Goal: Transaction & Acquisition: Purchase product/service

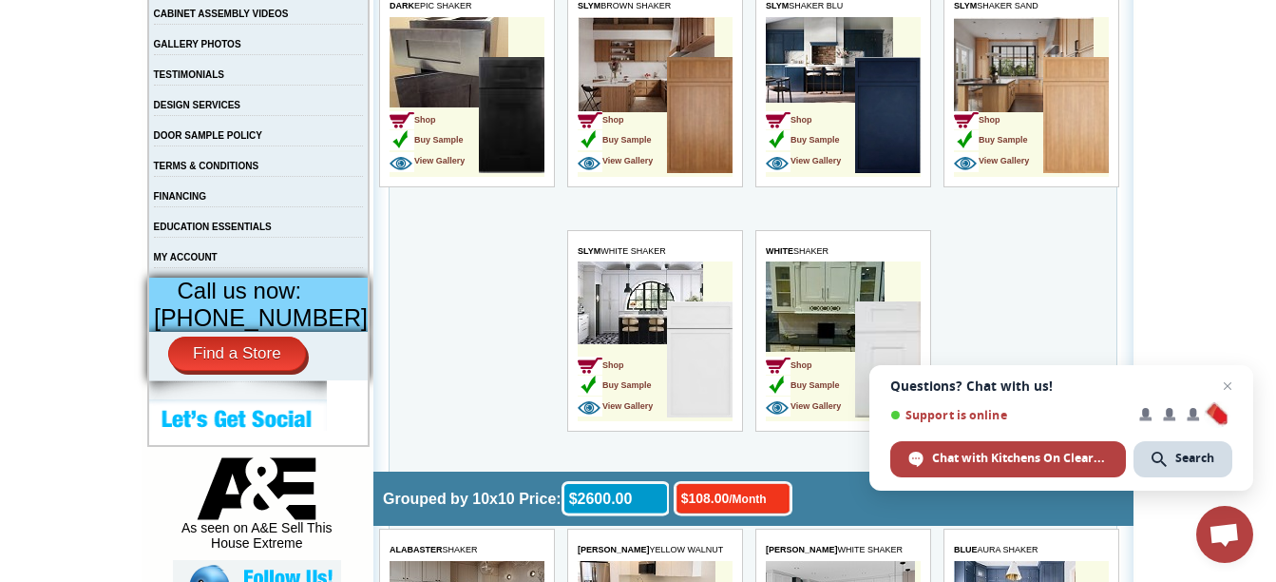
click at [699, 367] on img at bounding box center [700, 359] width 66 height 116
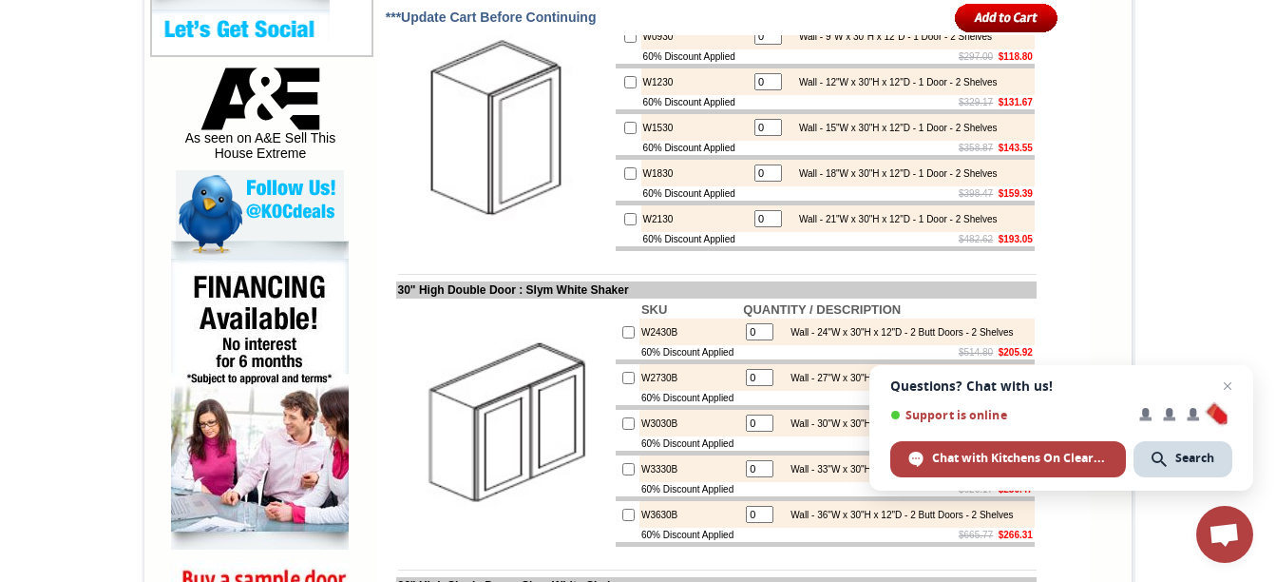
scroll to position [988, 0]
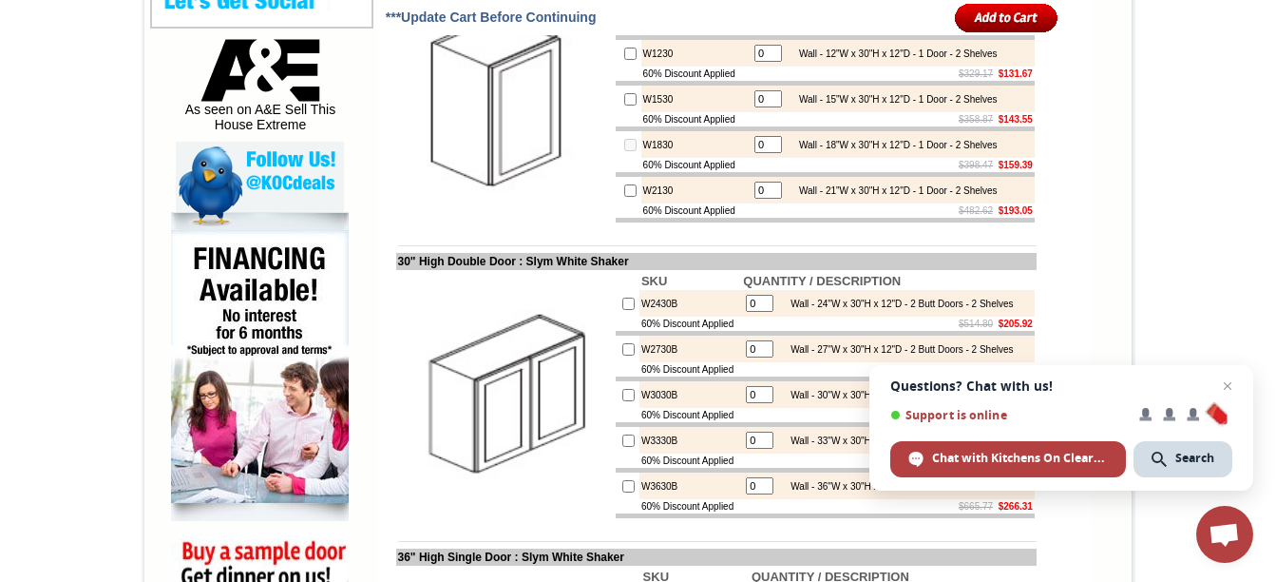
click at [754, 153] on input "0" at bounding box center [768, 144] width 28 height 17
type input "1"
checkbox input "true"
click at [754, 62] on input "0" at bounding box center [768, 53] width 28 height 17
click at [754, 153] on input "text" at bounding box center [768, 144] width 28 height 17
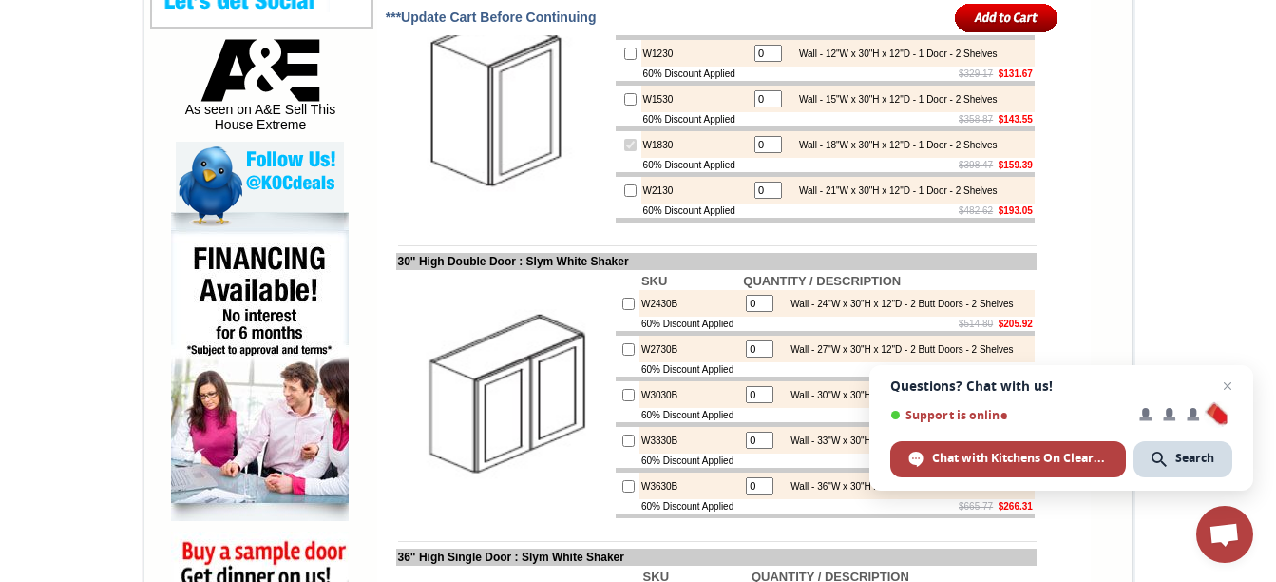
type input "0"
click at [624, 105] on input "checkbox" at bounding box center [630, 99] width 12 height 12
checkbox input "true"
click at [754, 107] on input "1" at bounding box center [768, 98] width 28 height 17
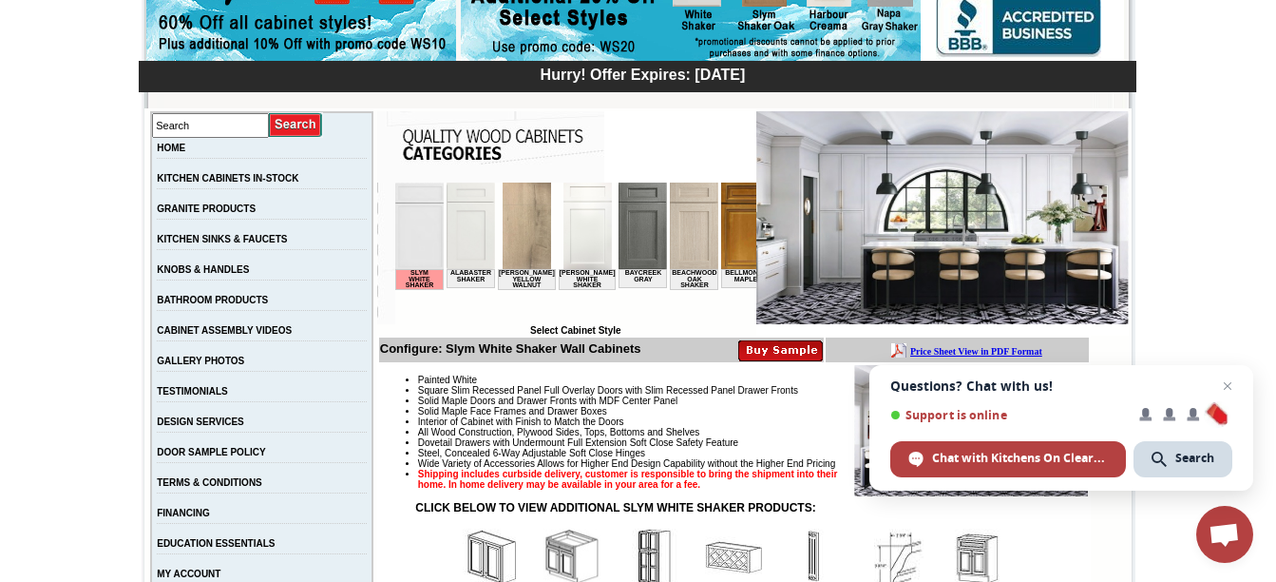
scroll to position [0, 0]
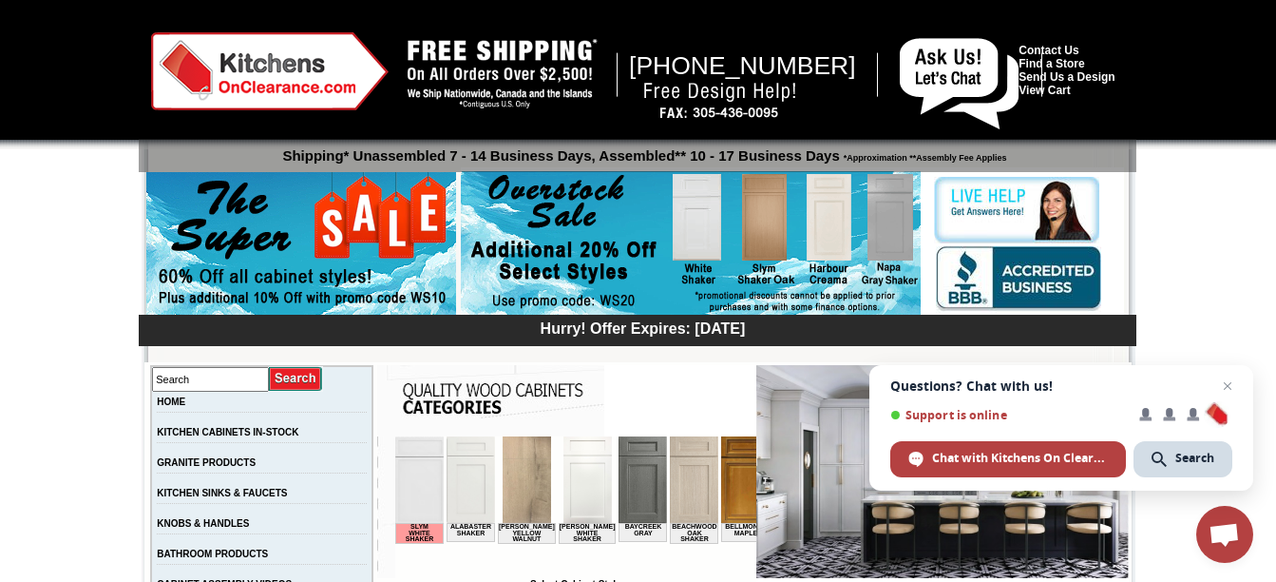
type input "3"
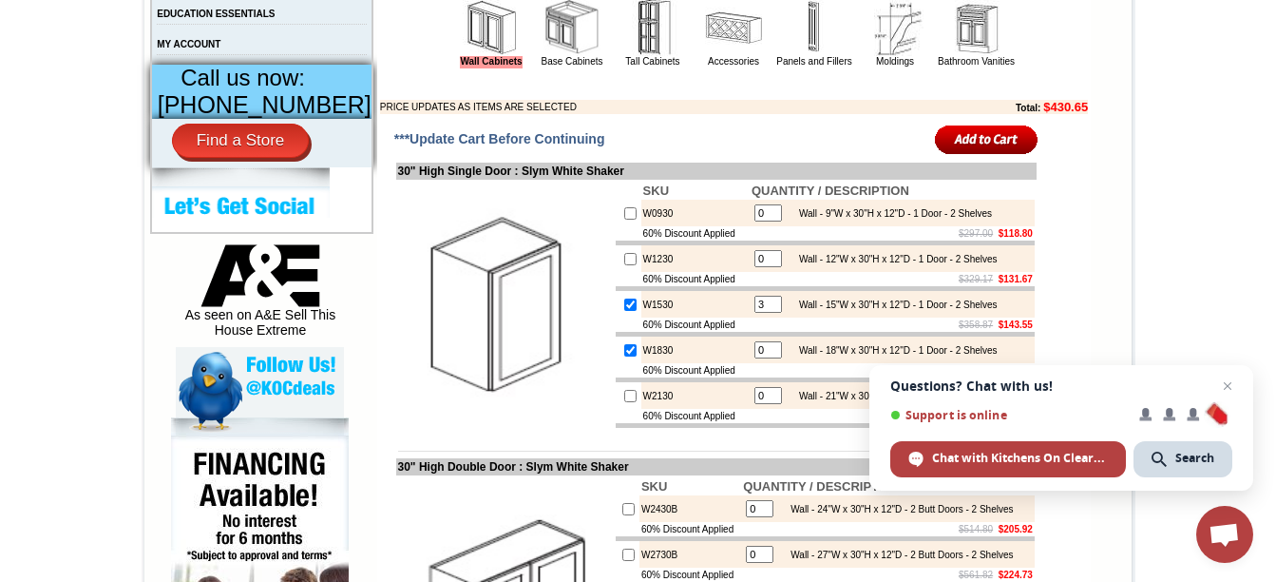
scroll to position [798, 0]
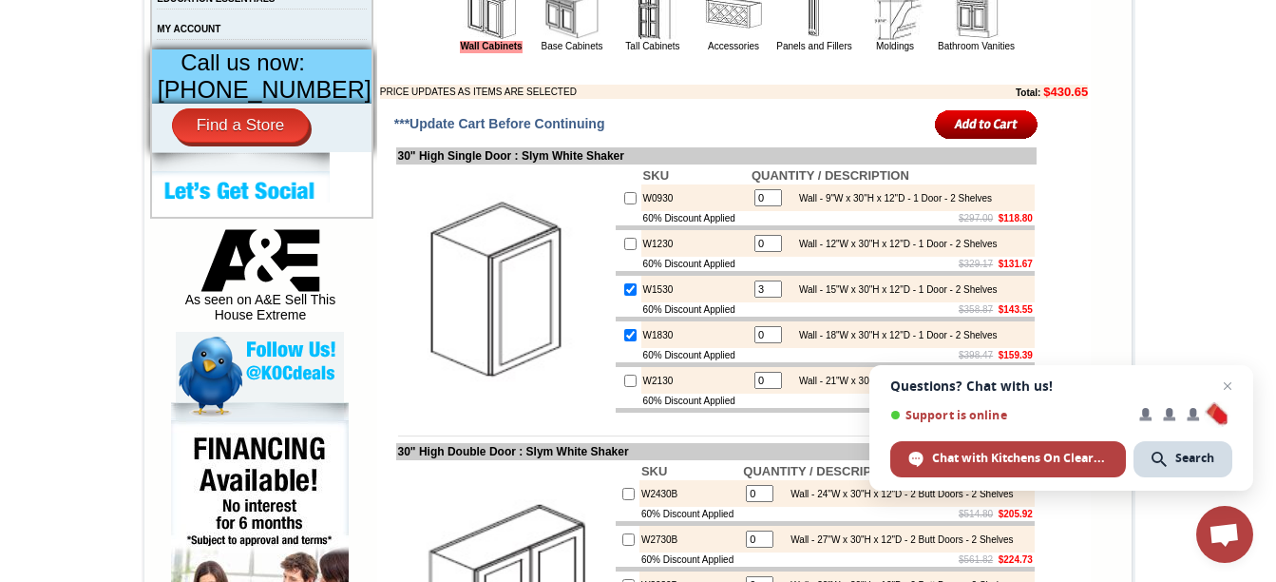
click at [624, 296] on input "checkbox" at bounding box center [630, 289] width 12 height 12
checkbox input "false"
type input "0"
click at [616, 348] on td at bounding box center [629, 334] width 26 height 27
click at [624, 341] on input "checkbox" at bounding box center [630, 335] width 12 height 12
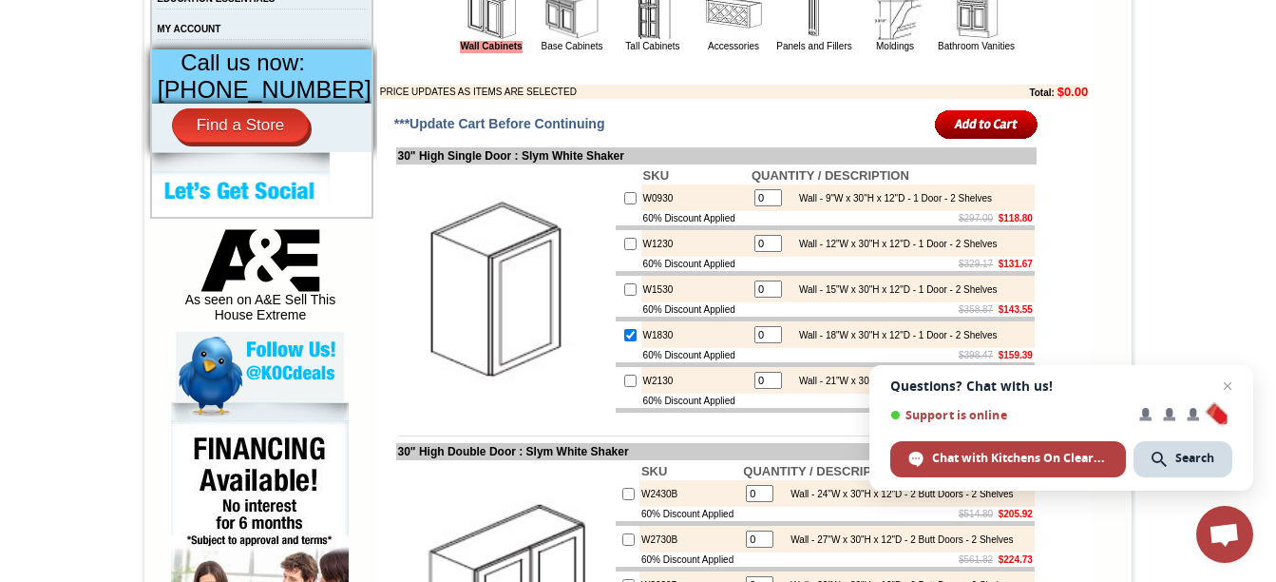
checkbox input "false"
click at [1230, 382] on span "Close chat" at bounding box center [1228, 386] width 24 height 24
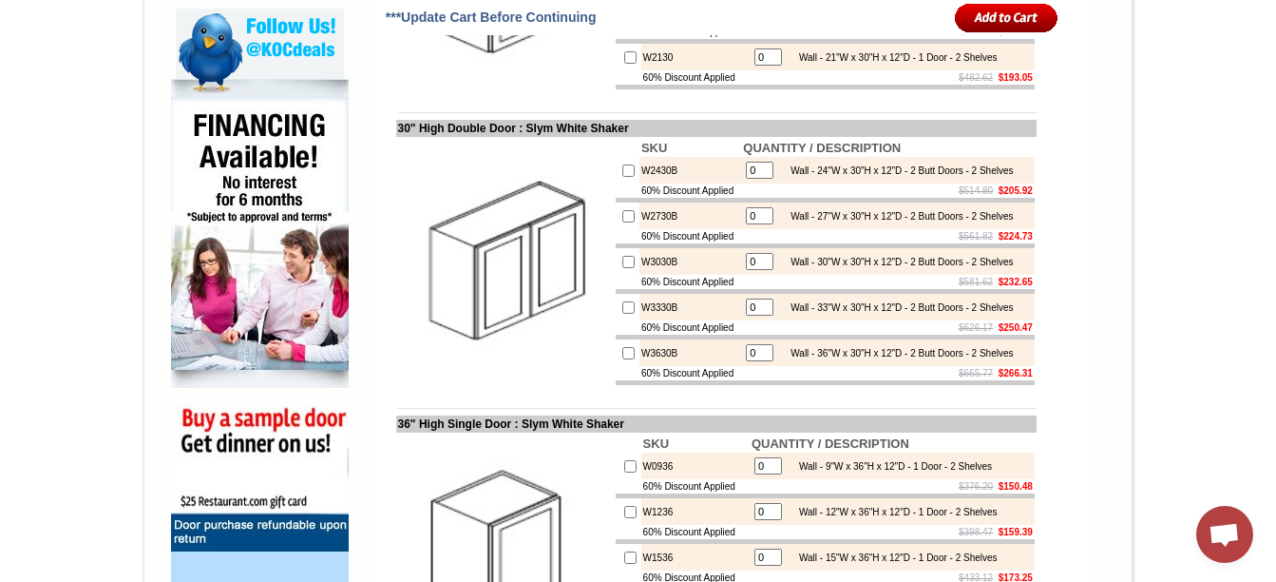
scroll to position [1140, 0]
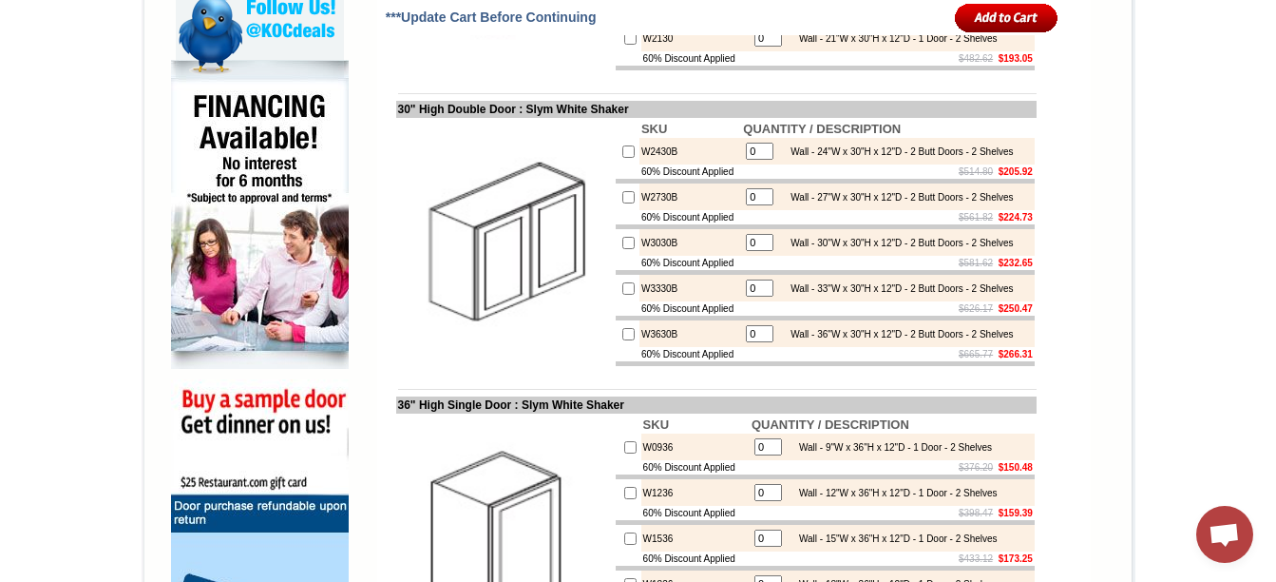
click at [622, 249] on input "checkbox" at bounding box center [628, 243] width 12 height 12
checkbox input "true"
type input "1"
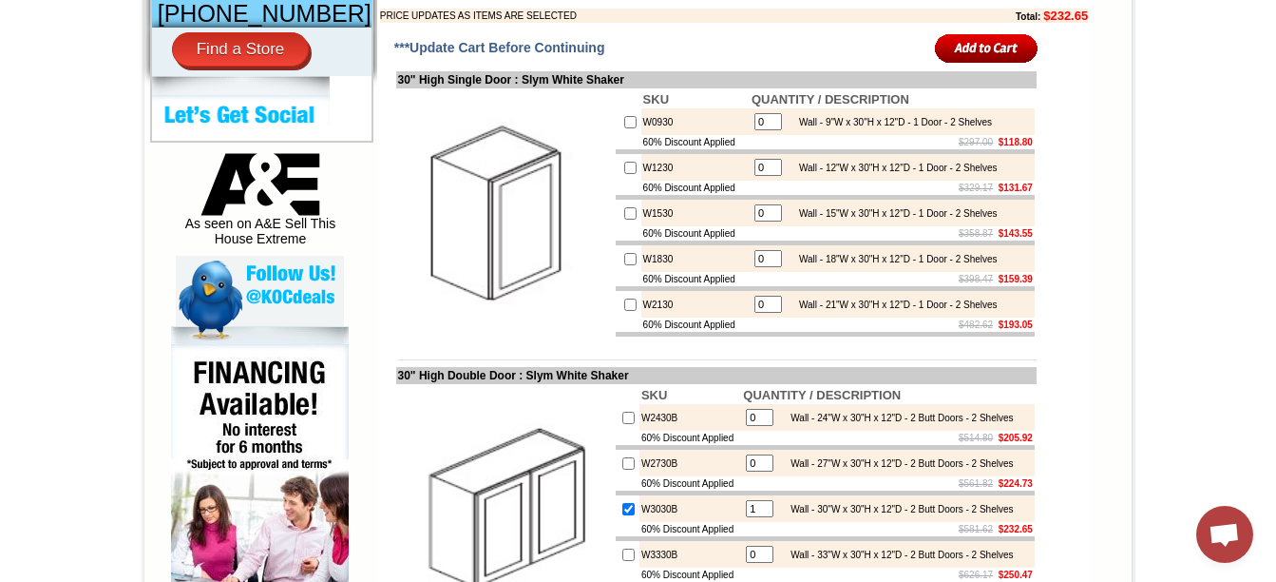
scroll to position [912, 0]
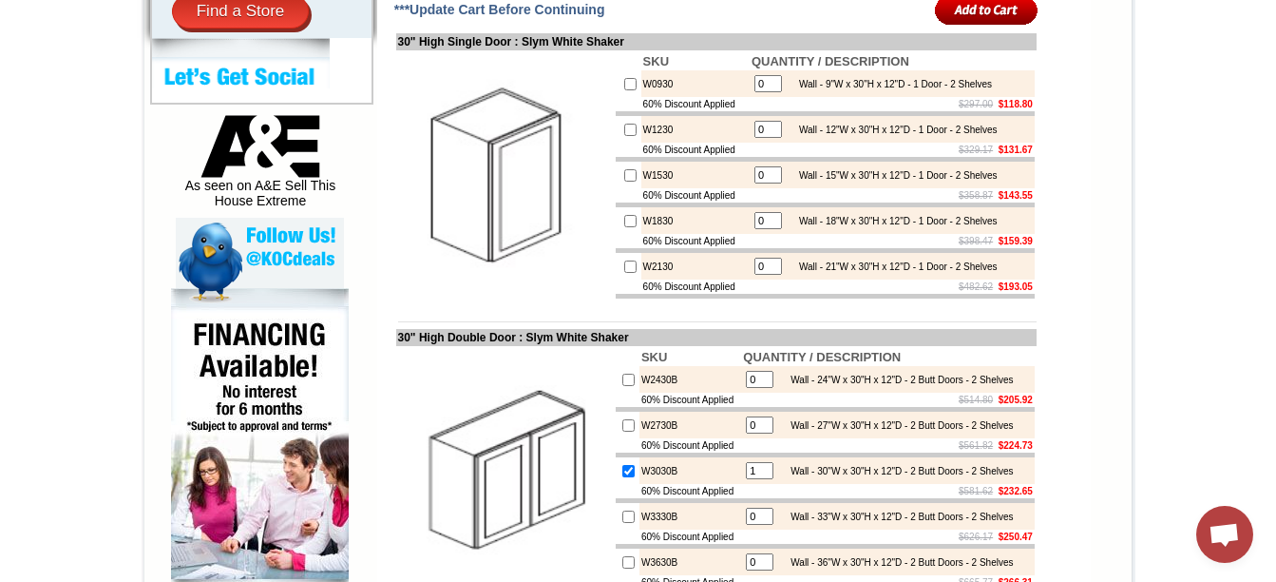
click at [624, 227] on input "checkbox" at bounding box center [630, 221] width 12 height 12
checkbox input "true"
type input "1"
click at [754, 229] on input "1" at bounding box center [768, 220] width 28 height 17
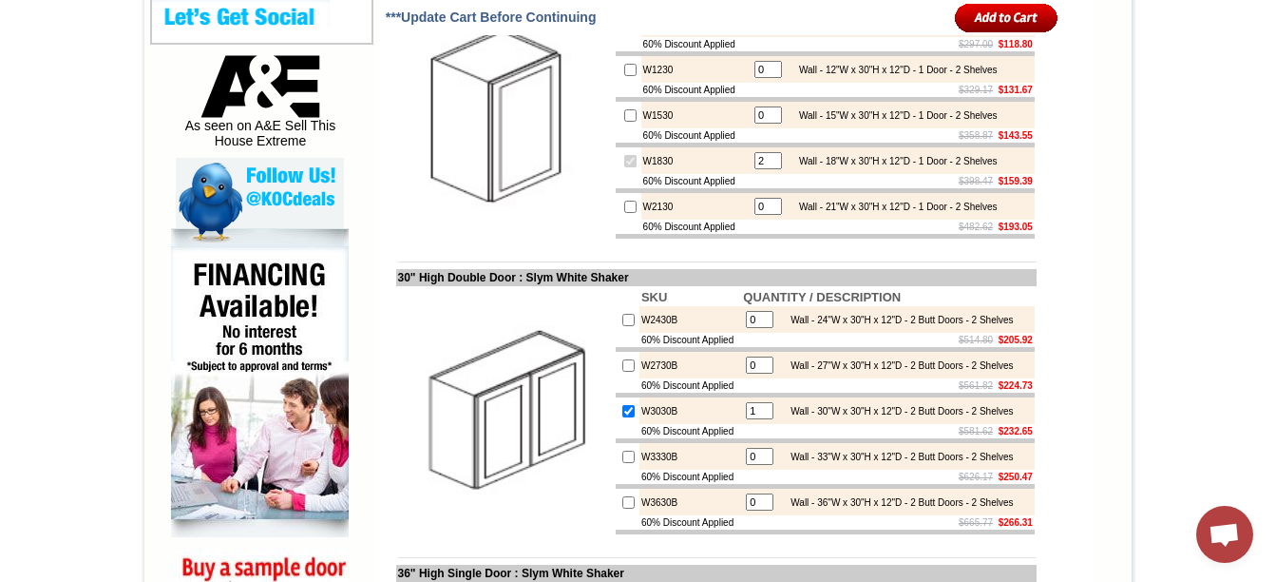
scroll to position [988, 0]
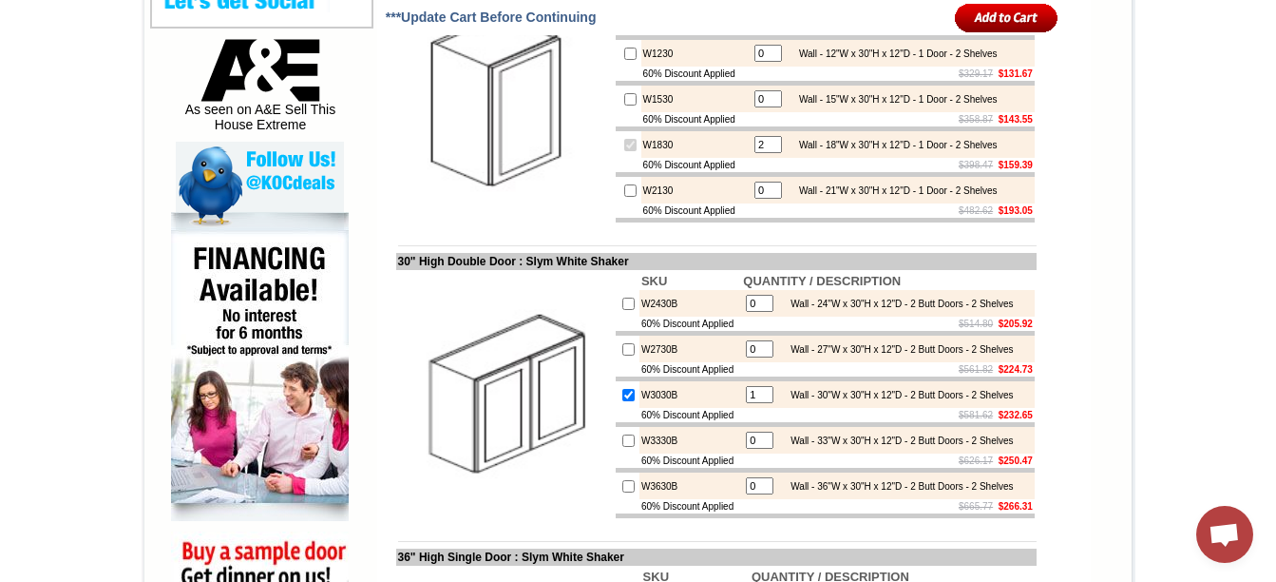
type input "2"
click at [622, 310] on input "checkbox" at bounding box center [628, 303] width 12 height 12
checkbox input "true"
type input "1"
click at [622, 401] on input "checkbox" at bounding box center [628, 395] width 12 height 12
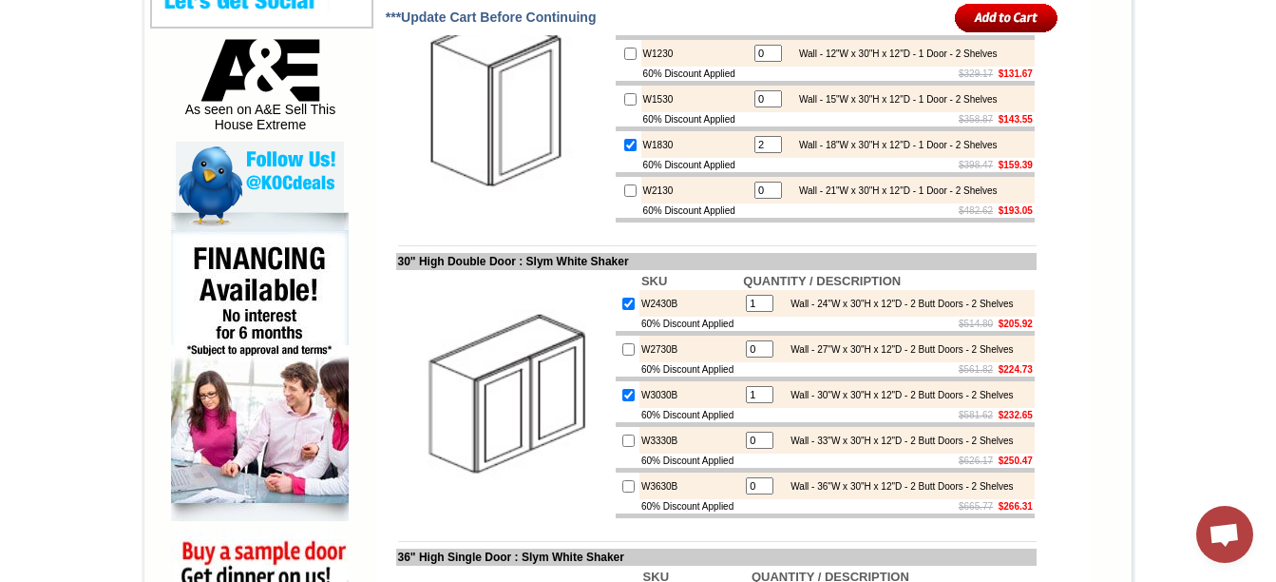
checkbox input "false"
type input "0"
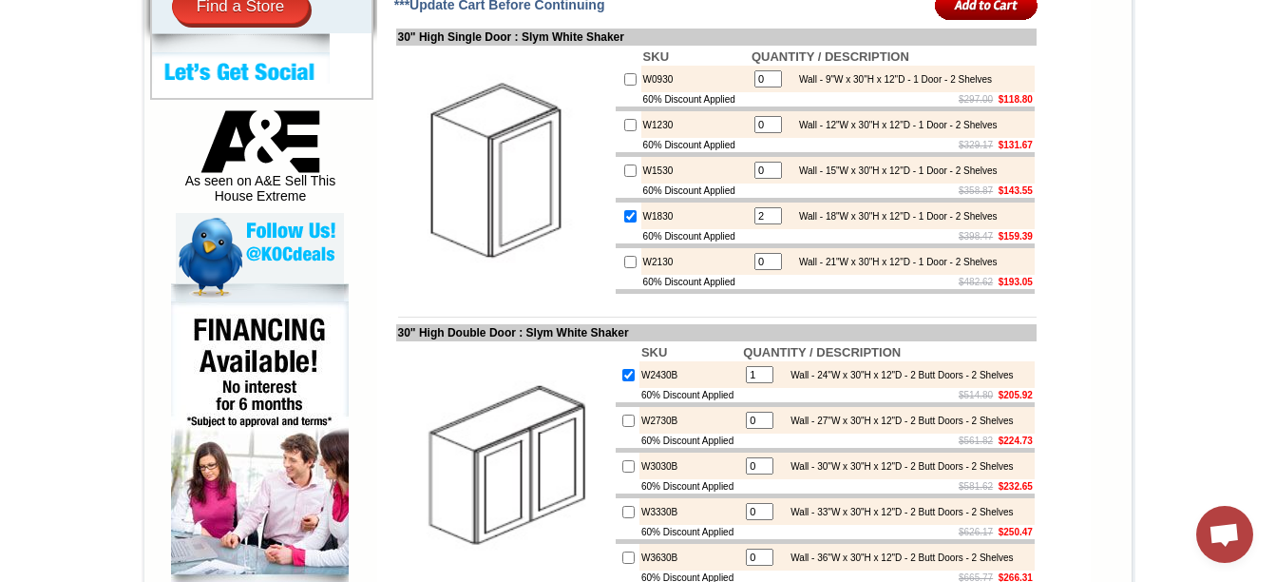
scroll to position [912, 0]
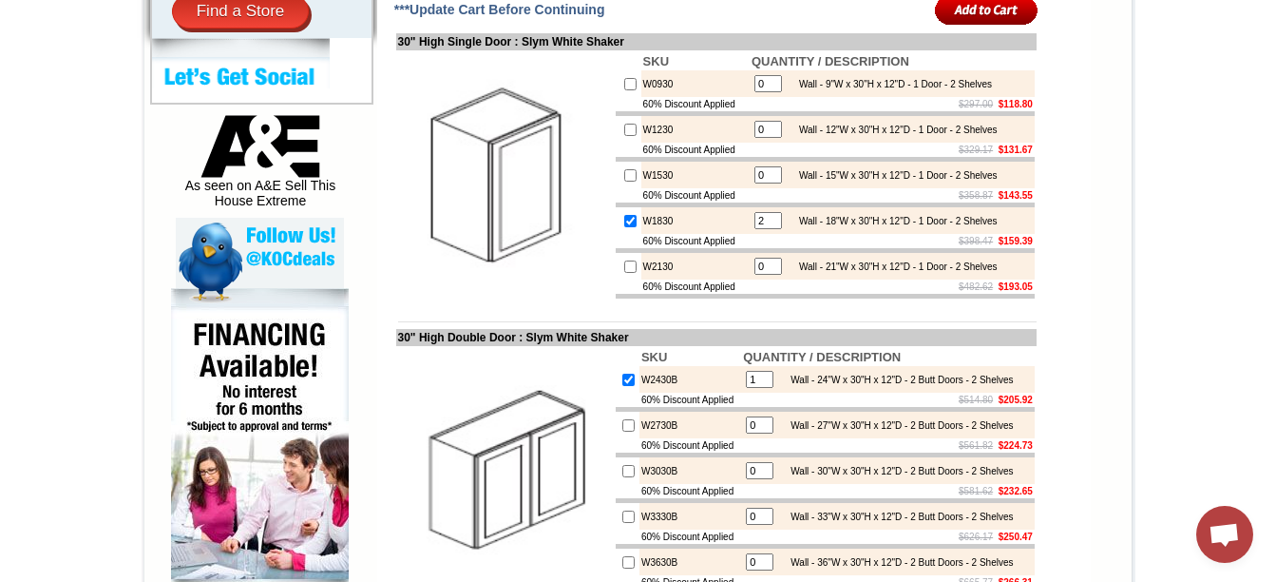
click at [624, 181] on input "checkbox" at bounding box center [630, 175] width 12 height 12
checkbox input "true"
type input "1"
click at [624, 227] on input "checkbox" at bounding box center [630, 221] width 12 height 12
checkbox input "false"
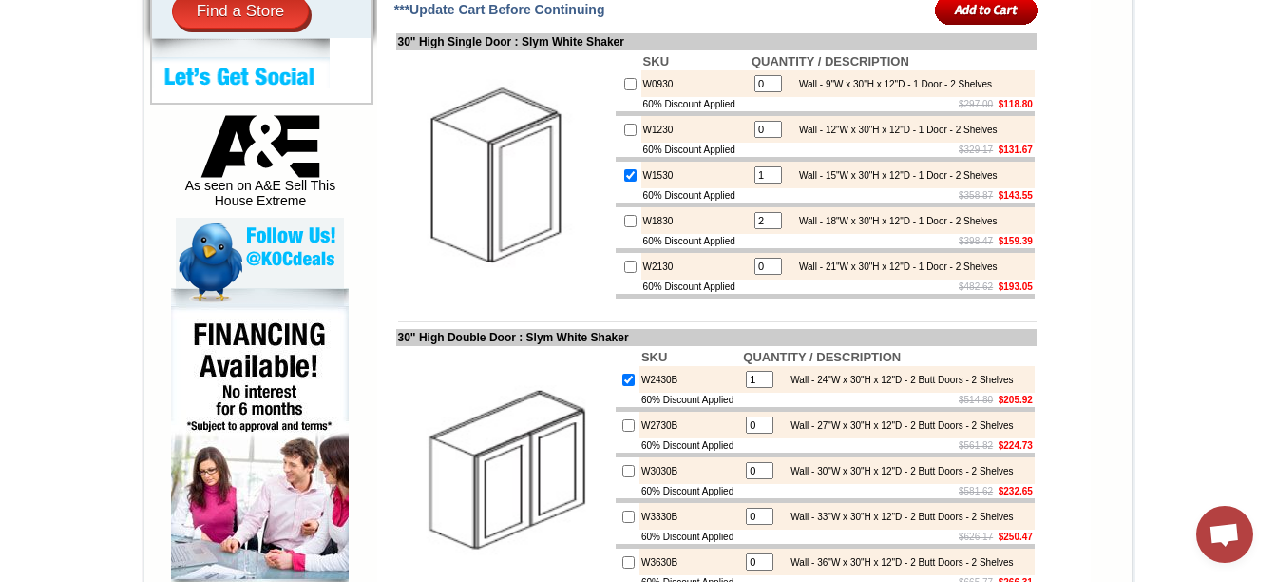
type input "0"
click at [754, 183] on input "1" at bounding box center [768, 174] width 28 height 17
type input "3"
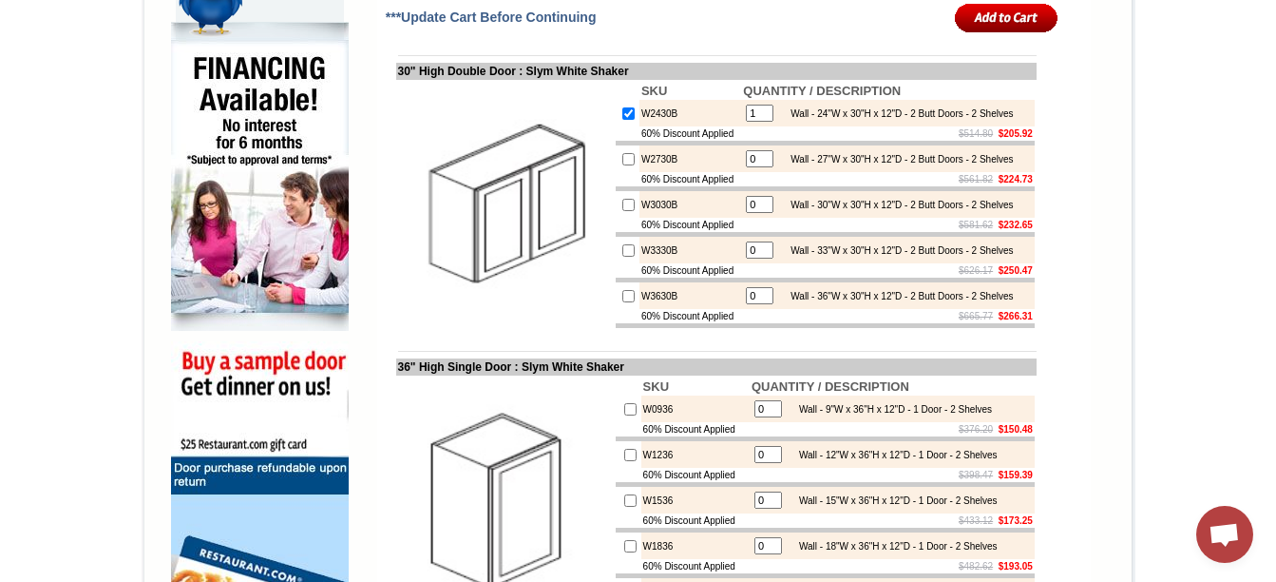
scroll to position [670, 0]
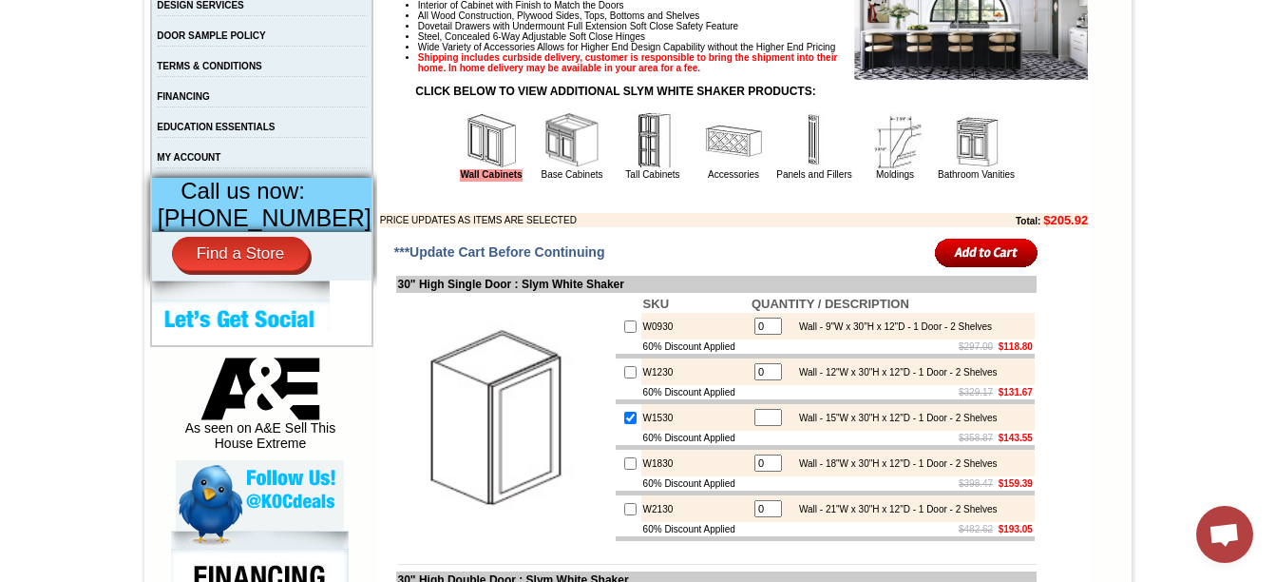
click at [624, 469] on input "checkbox" at bounding box center [630, 463] width 12 height 12
checkbox input "true"
type input "1"
click at [624, 424] on input "checkbox" at bounding box center [630, 417] width 12 height 12
checkbox input "false"
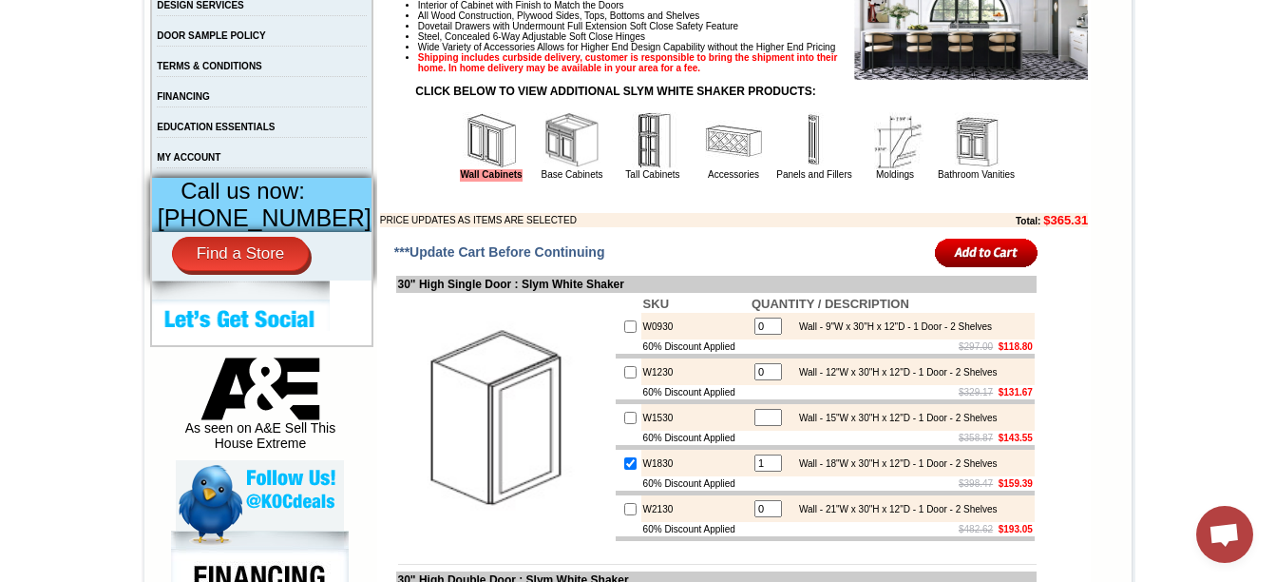
type input "0"
click at [754, 471] on input "1" at bounding box center [768, 462] width 28 height 17
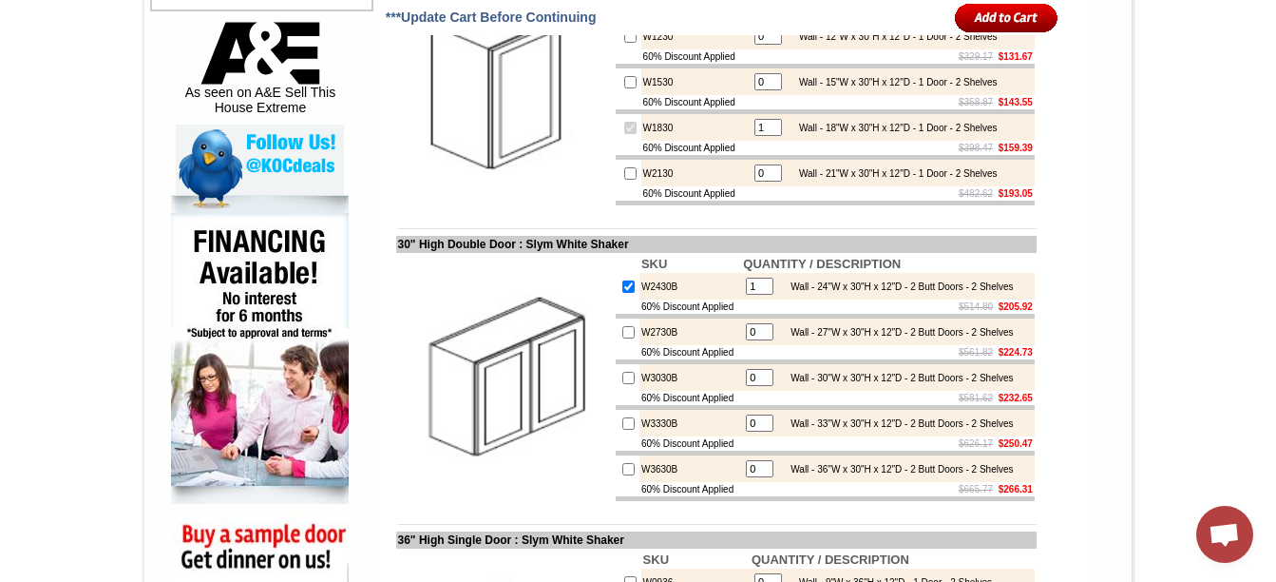
scroll to position [1012, 0]
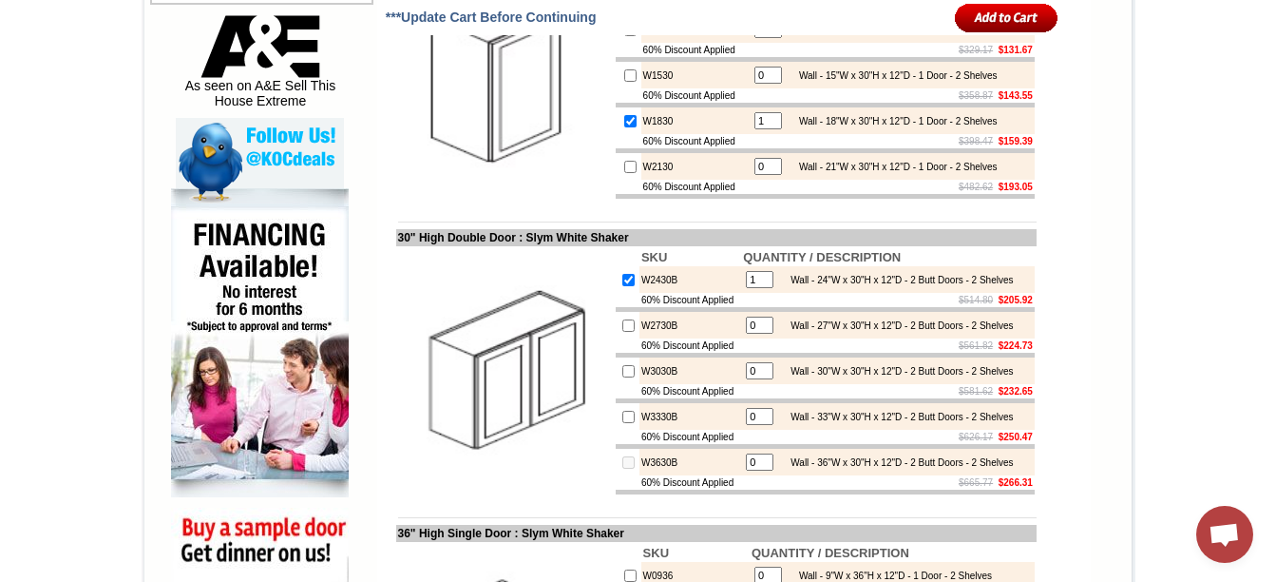
click at [754, 470] on input "0" at bounding box center [760, 461] width 28 height 17
type input "1"
click at [622, 468] on input "checkbox" at bounding box center [628, 462] width 12 height 12
checkbox input "false"
type input "0"
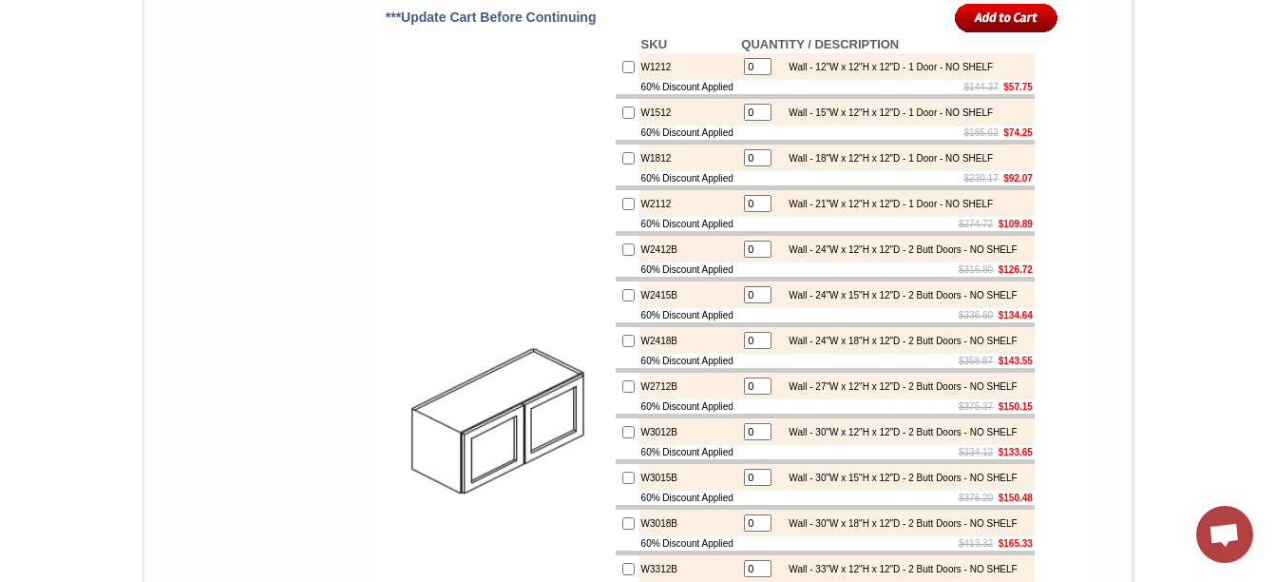
scroll to position [2533, 0]
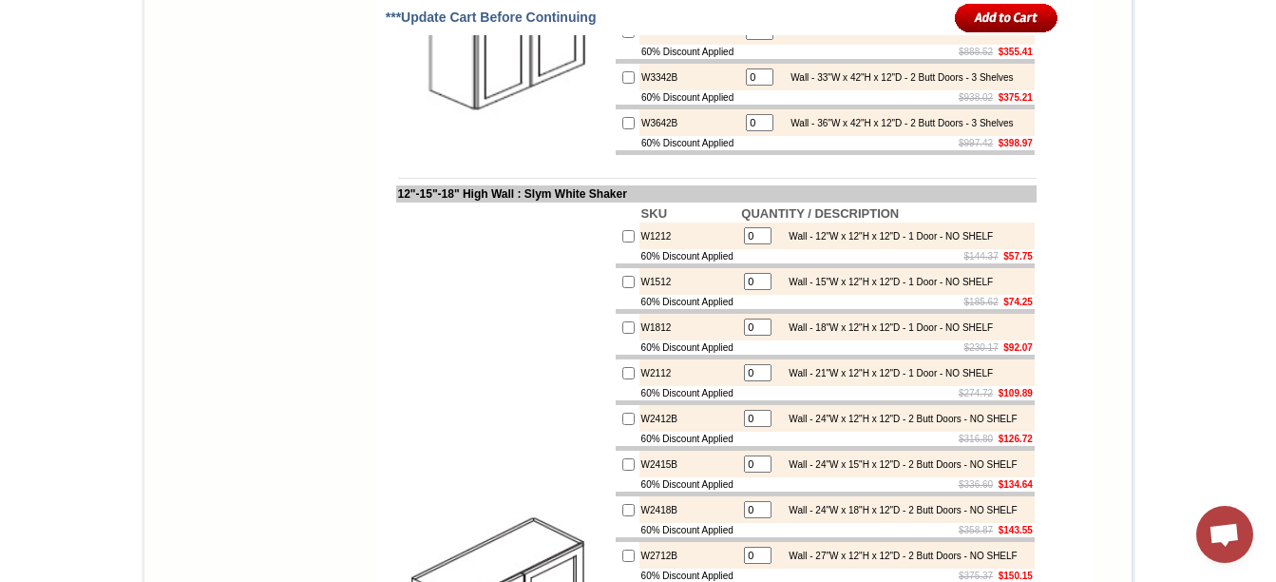
click at [999, 14] on input "image" at bounding box center [1007, 17] width 104 height 31
checkbox input "true"
type input "1"
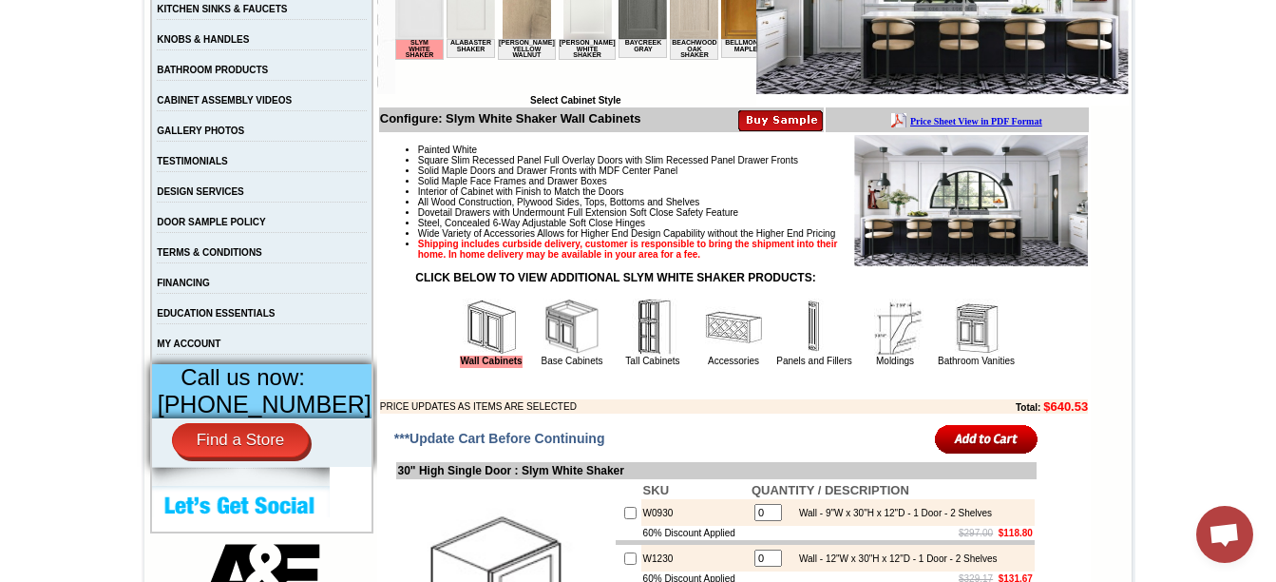
scroll to position [494, 0]
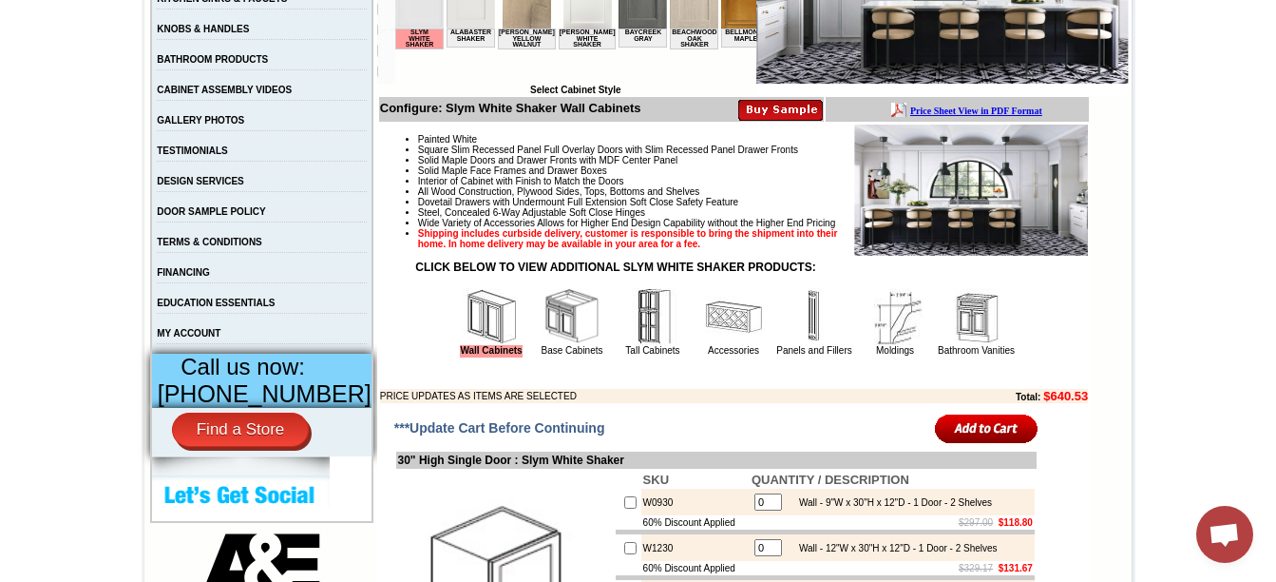
click at [626, 345] on img at bounding box center [652, 316] width 57 height 57
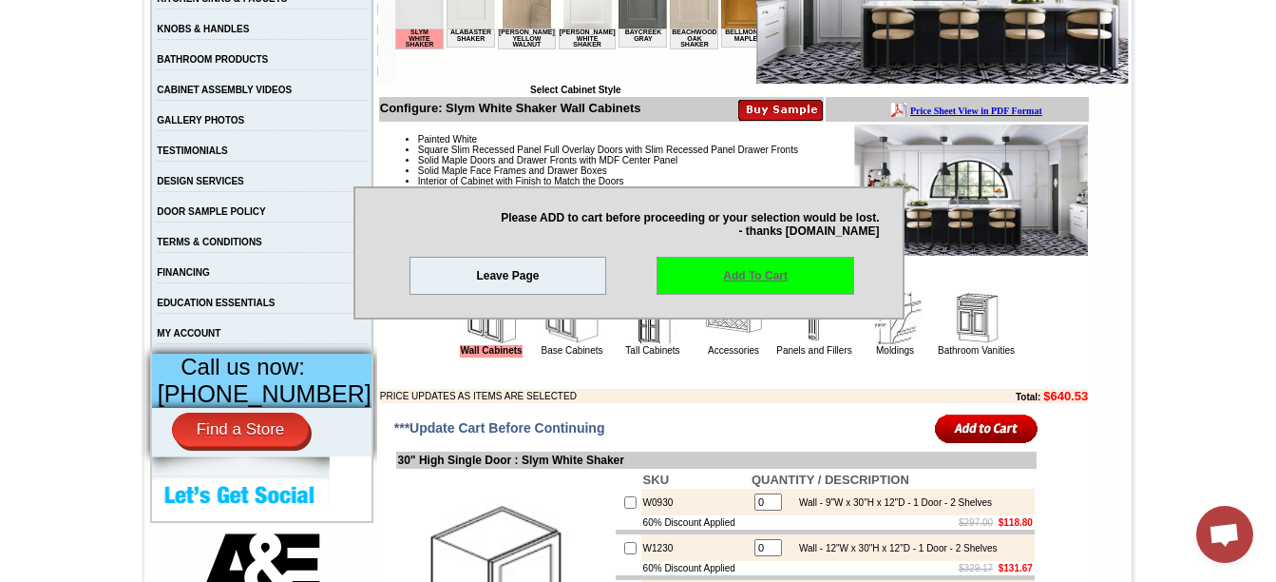
click at [769, 281] on link "Add To Cart" at bounding box center [756, 276] width 198 height 38
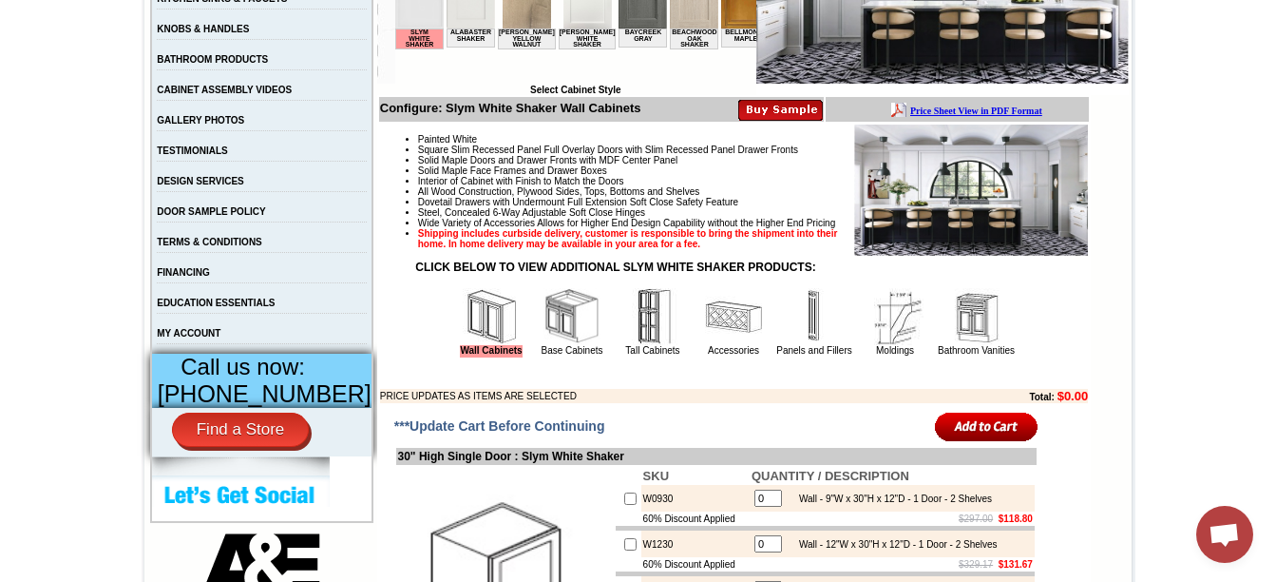
click at [624, 345] on img at bounding box center [652, 316] width 57 height 57
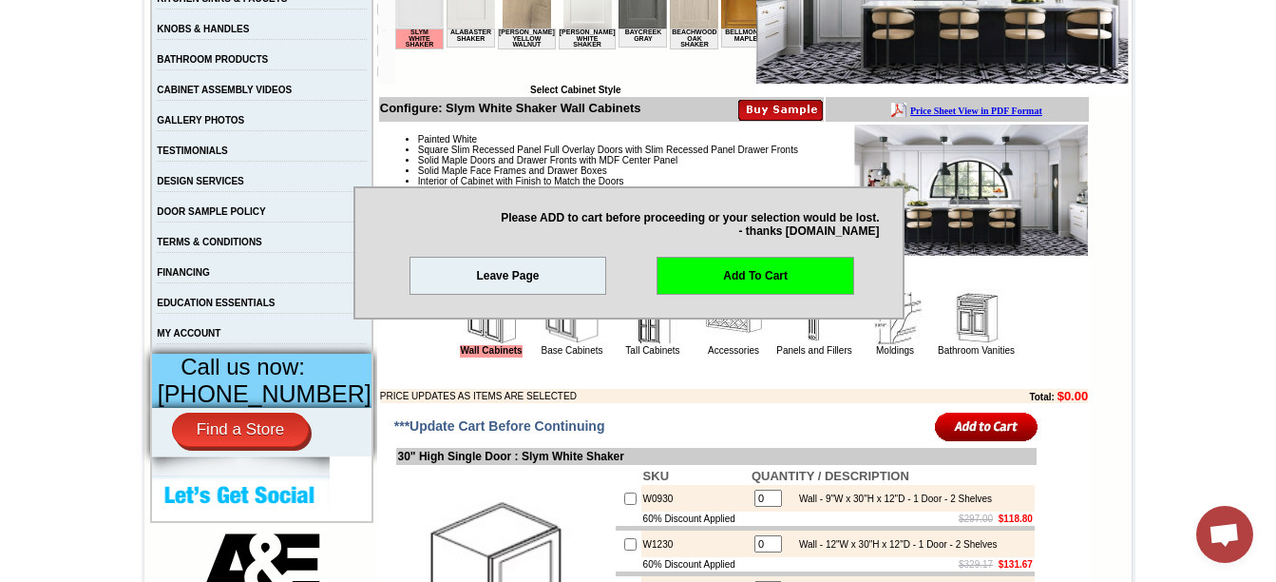
click at [624, 345] on img at bounding box center [652, 316] width 57 height 57
click at [581, 284] on link "Leave Page" at bounding box center [509, 276] width 198 height 38
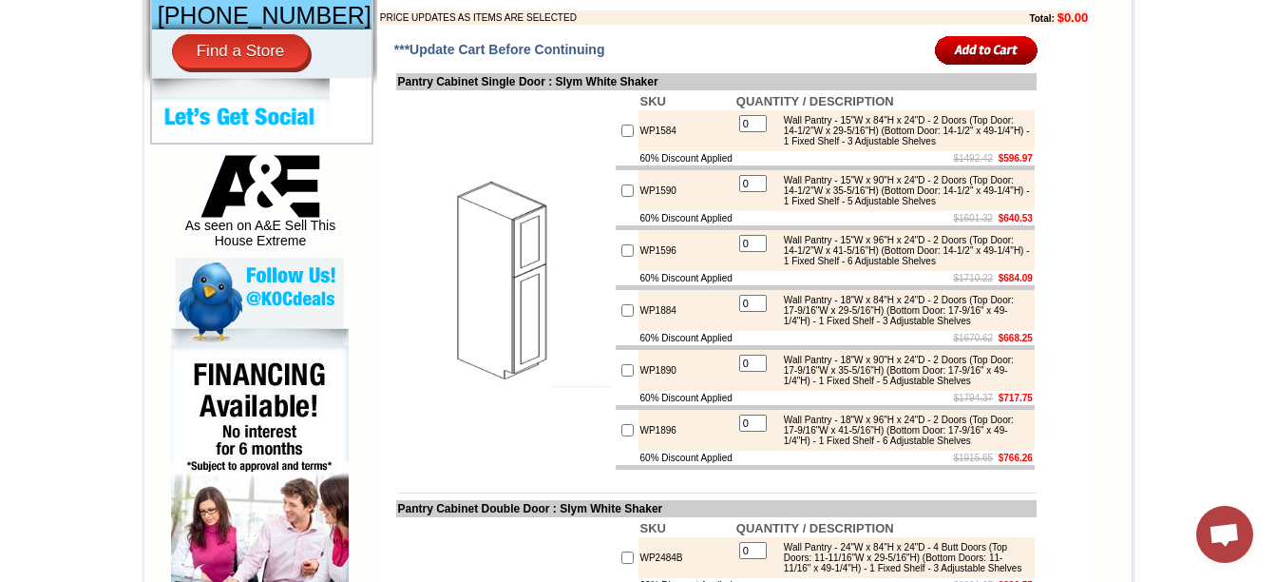
scroll to position [874, 0]
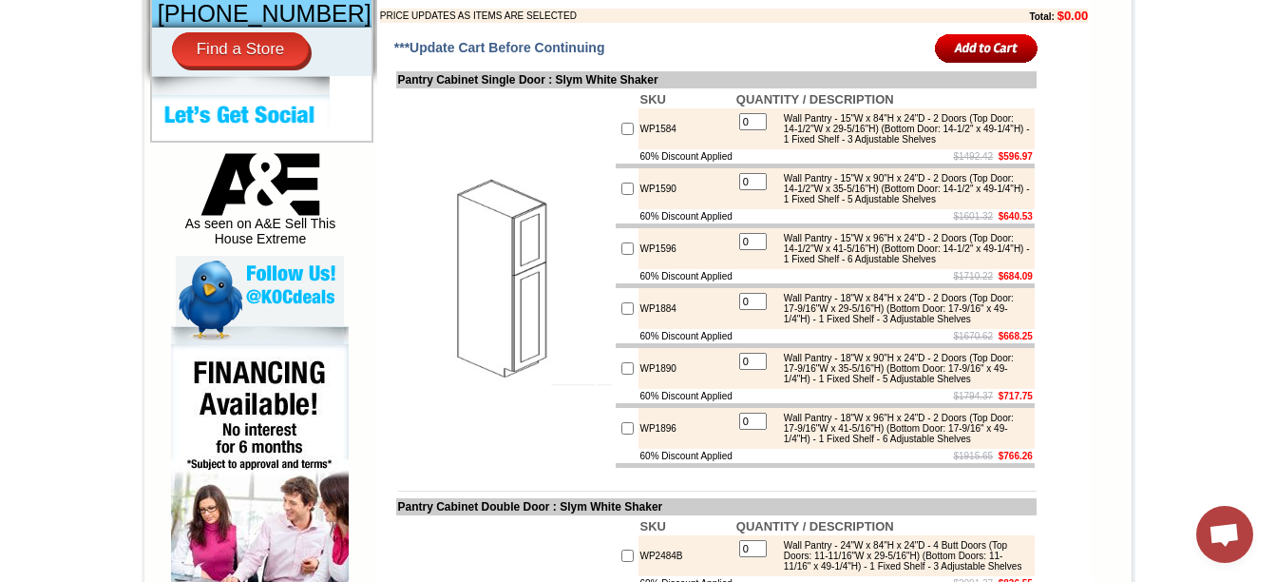
click at [621, 315] on input "checkbox" at bounding box center [627, 308] width 12 height 12
checkbox input "true"
type input "1"
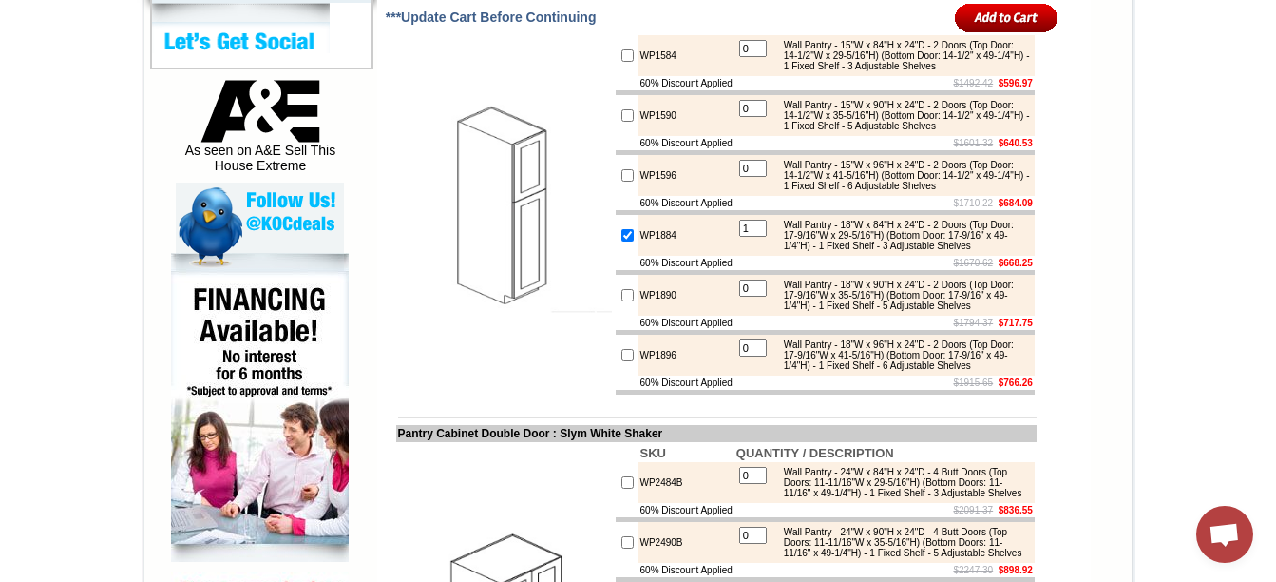
scroll to position [950, 0]
